Goal: Transaction & Acquisition: Purchase product/service

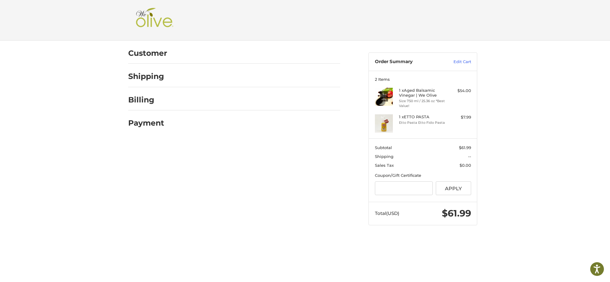
scroll to position [16, 0]
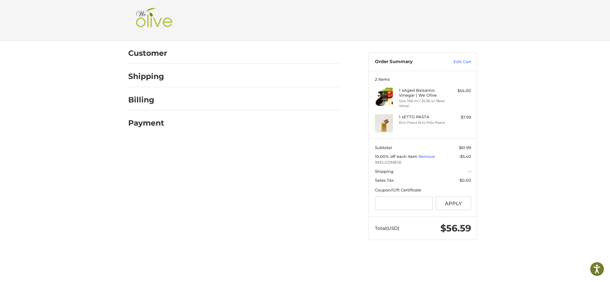
scroll to position [16, 0]
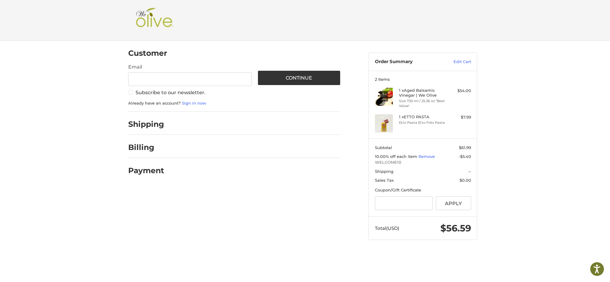
click at [0, 252] on div at bounding box center [0, 252] width 0 height 0
click at [194, 103] on link "Sign in now" at bounding box center [194, 102] width 24 height 5
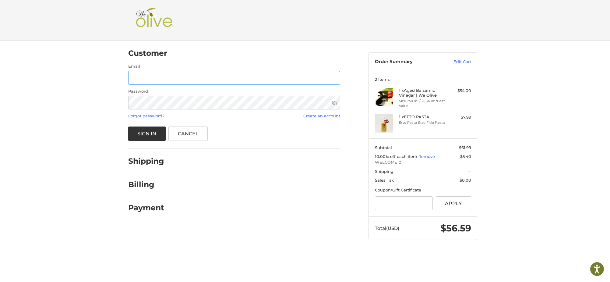
click at [201, 75] on input "Email" at bounding box center [234, 78] width 212 height 14
type input "**********"
click at [156, 115] on link "Forgot password?" at bounding box center [146, 115] width 36 height 5
